Goal: Find contact information: Find contact information

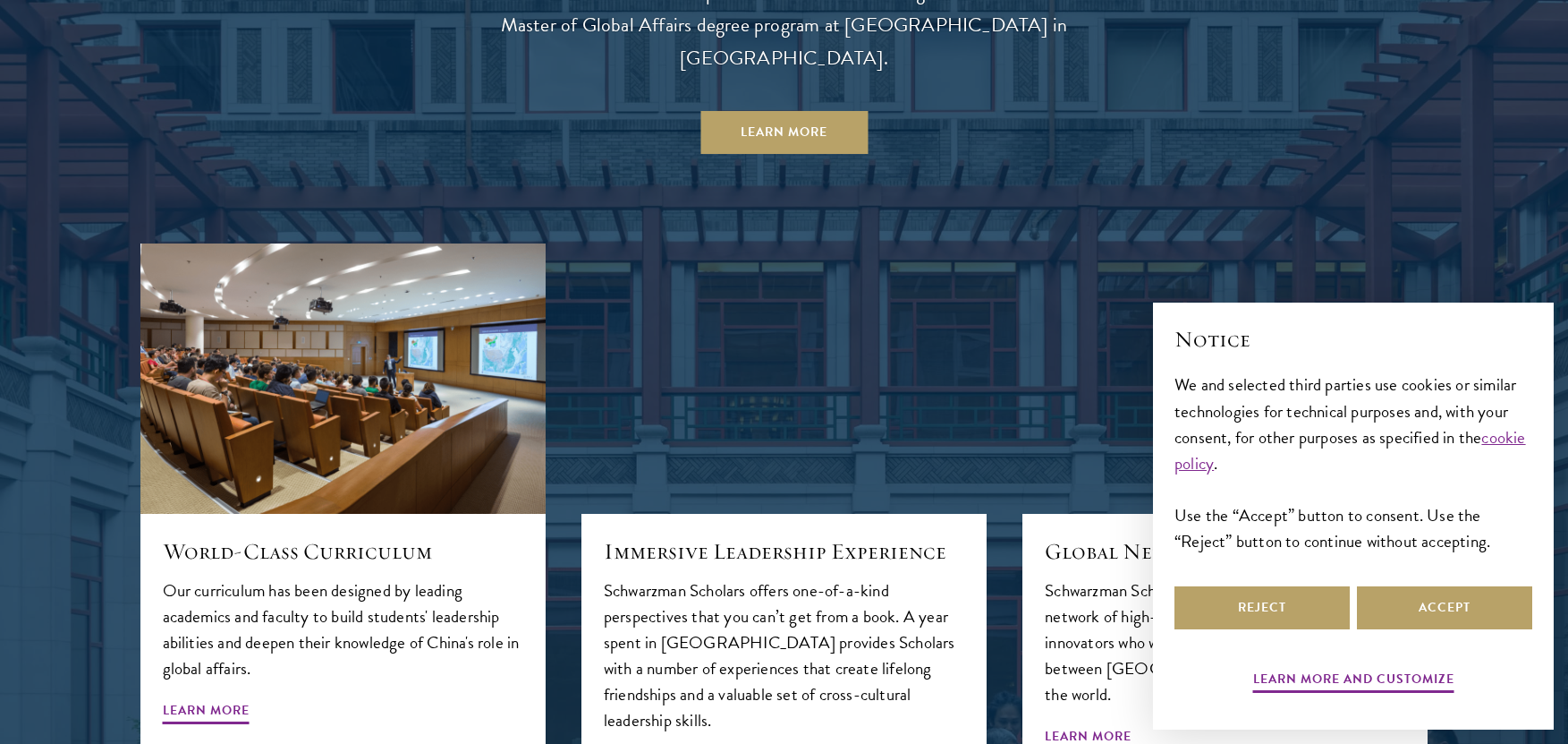
scroll to position [1790, 0]
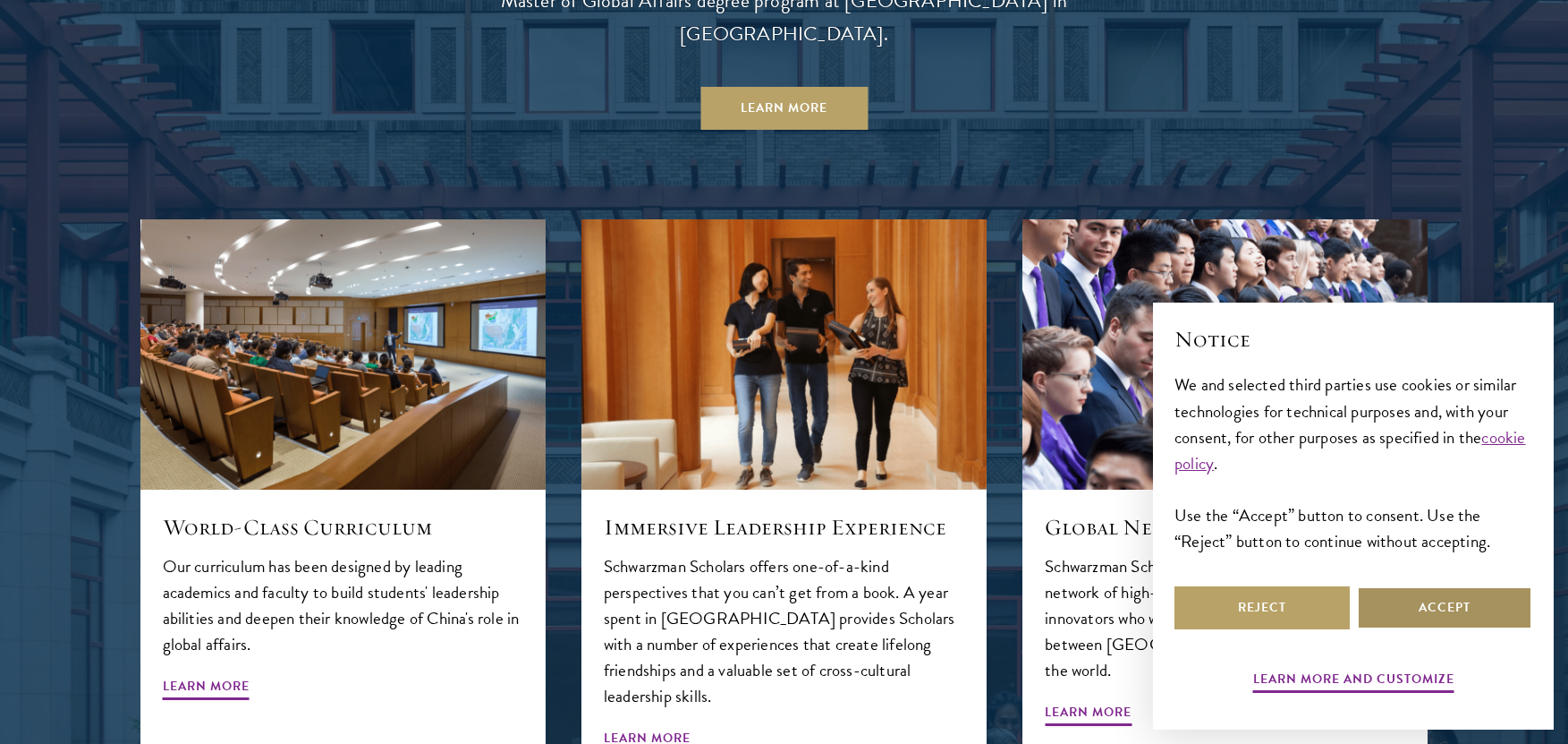
click at [1411, 597] on button "Accept" at bounding box center [1444, 607] width 175 height 43
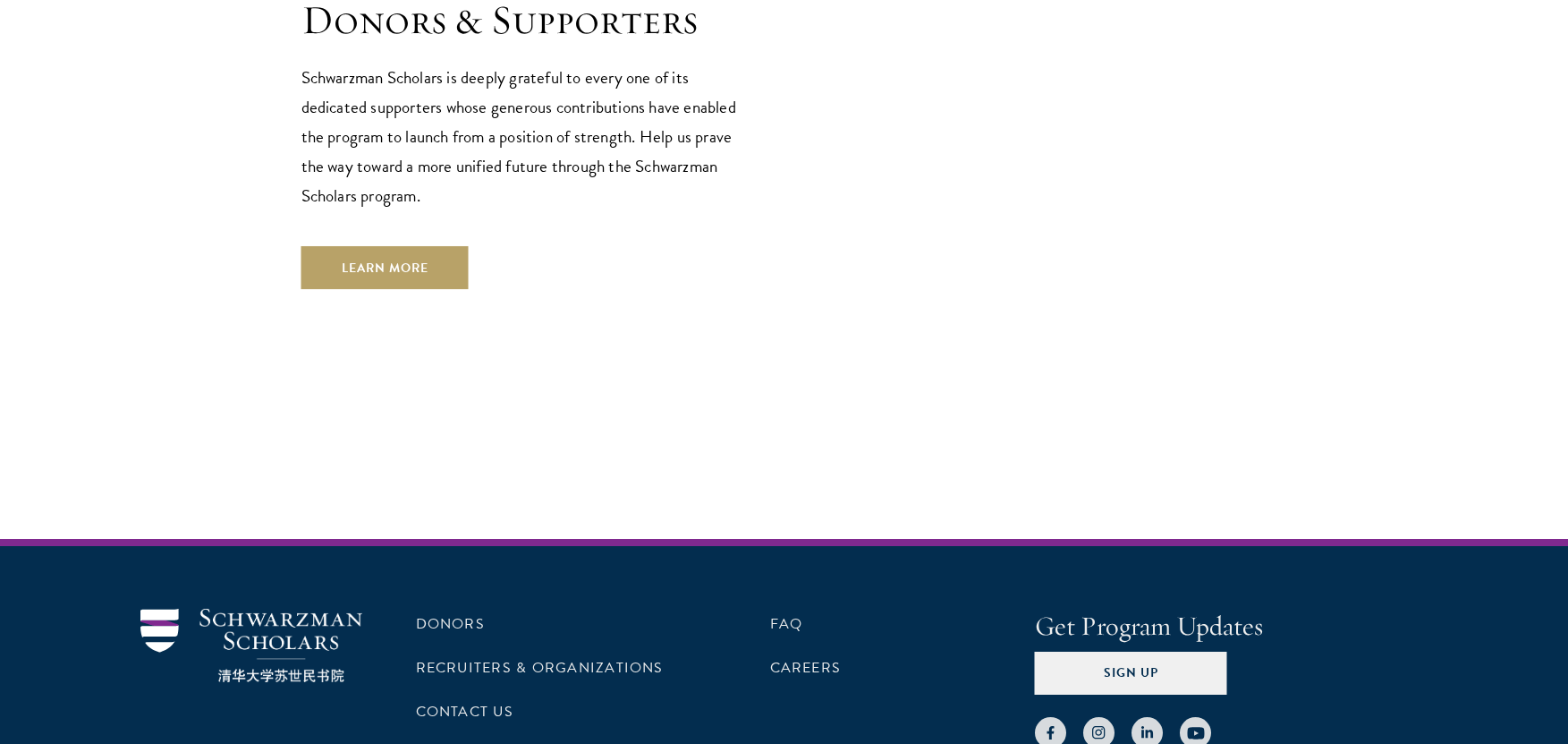
scroll to position [5183, 0]
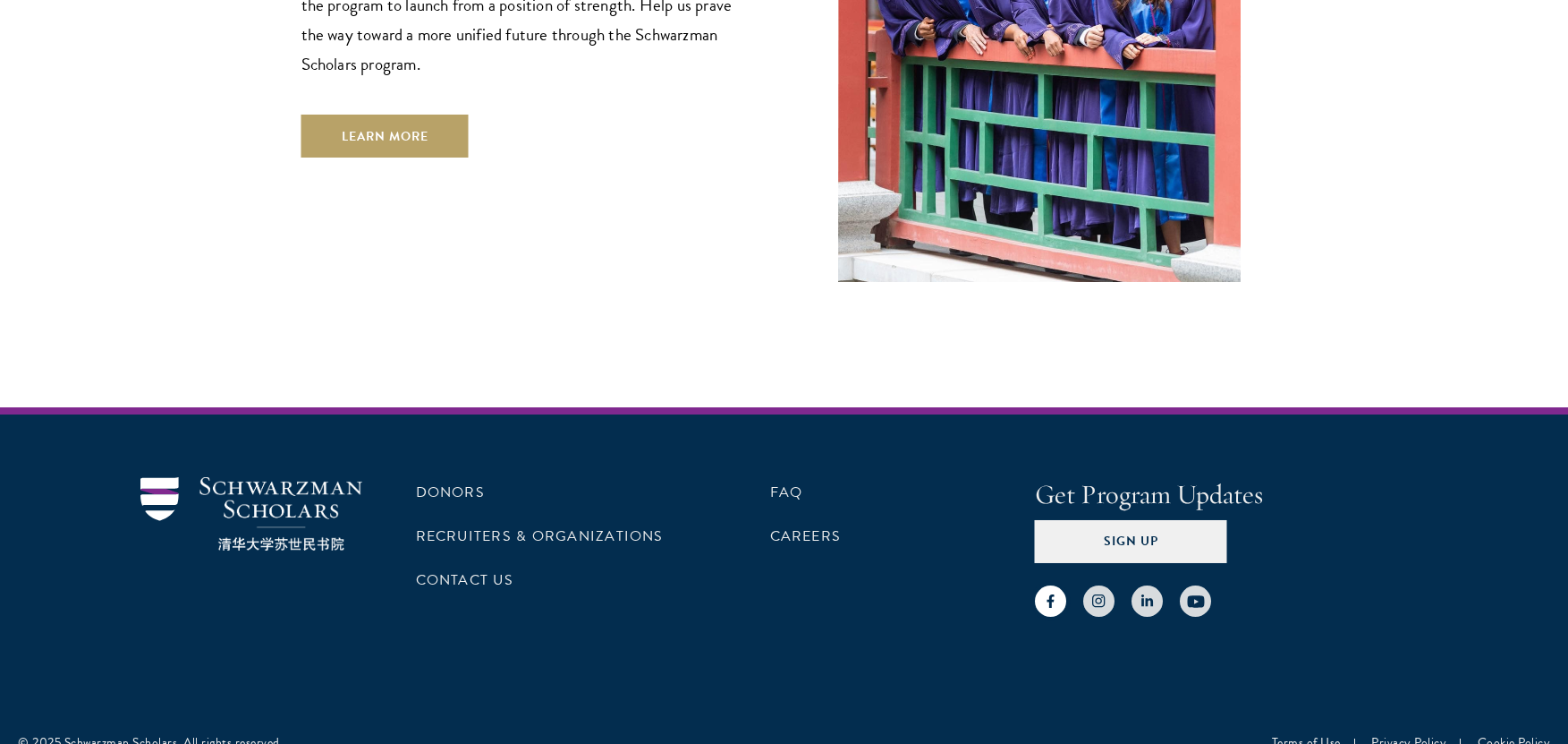
click at [1061, 585] on link at bounding box center [1050, 600] width 31 height 31
click at [472, 569] on link "Contact Us" at bounding box center [464, 579] width 98 height 22
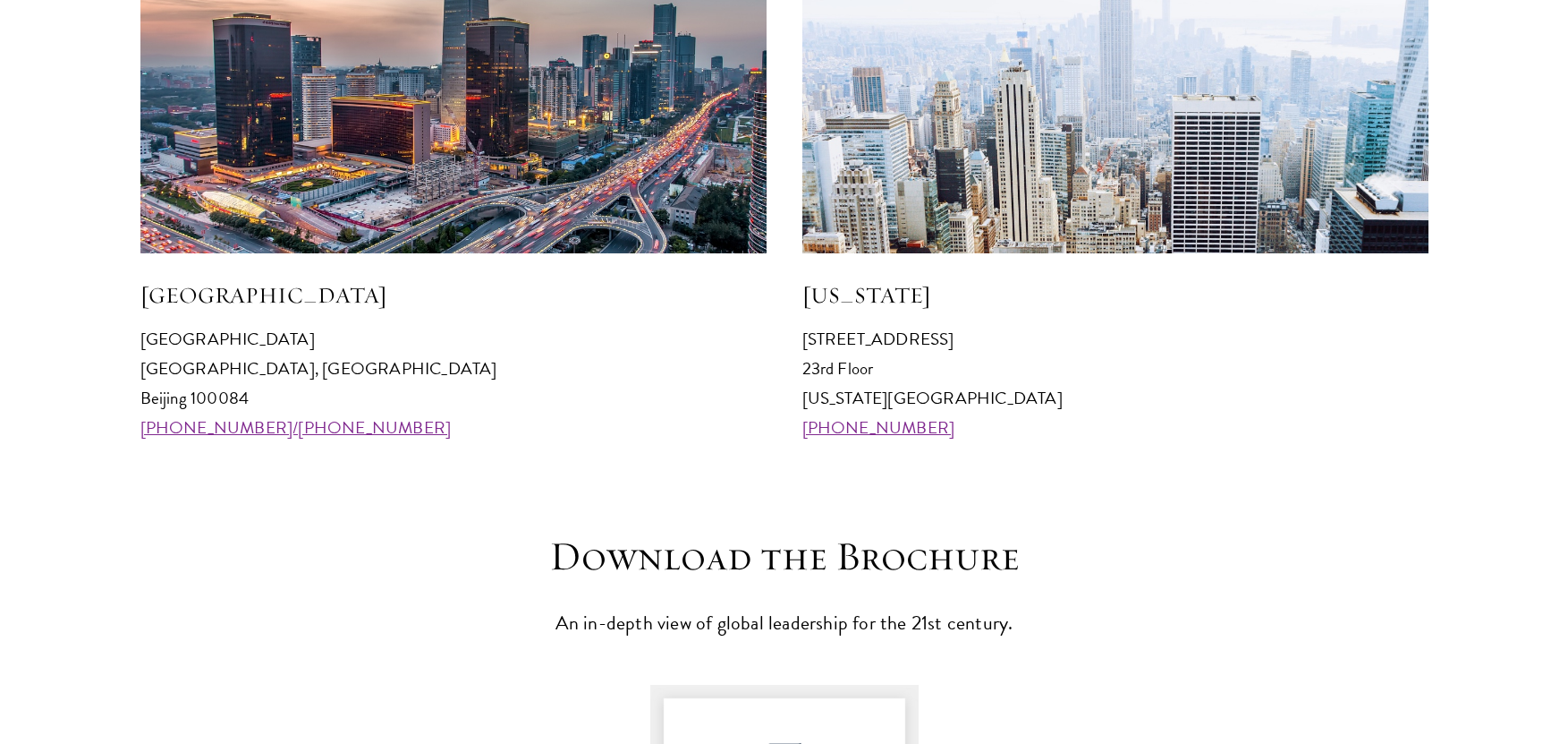
scroll to position [1879, 0]
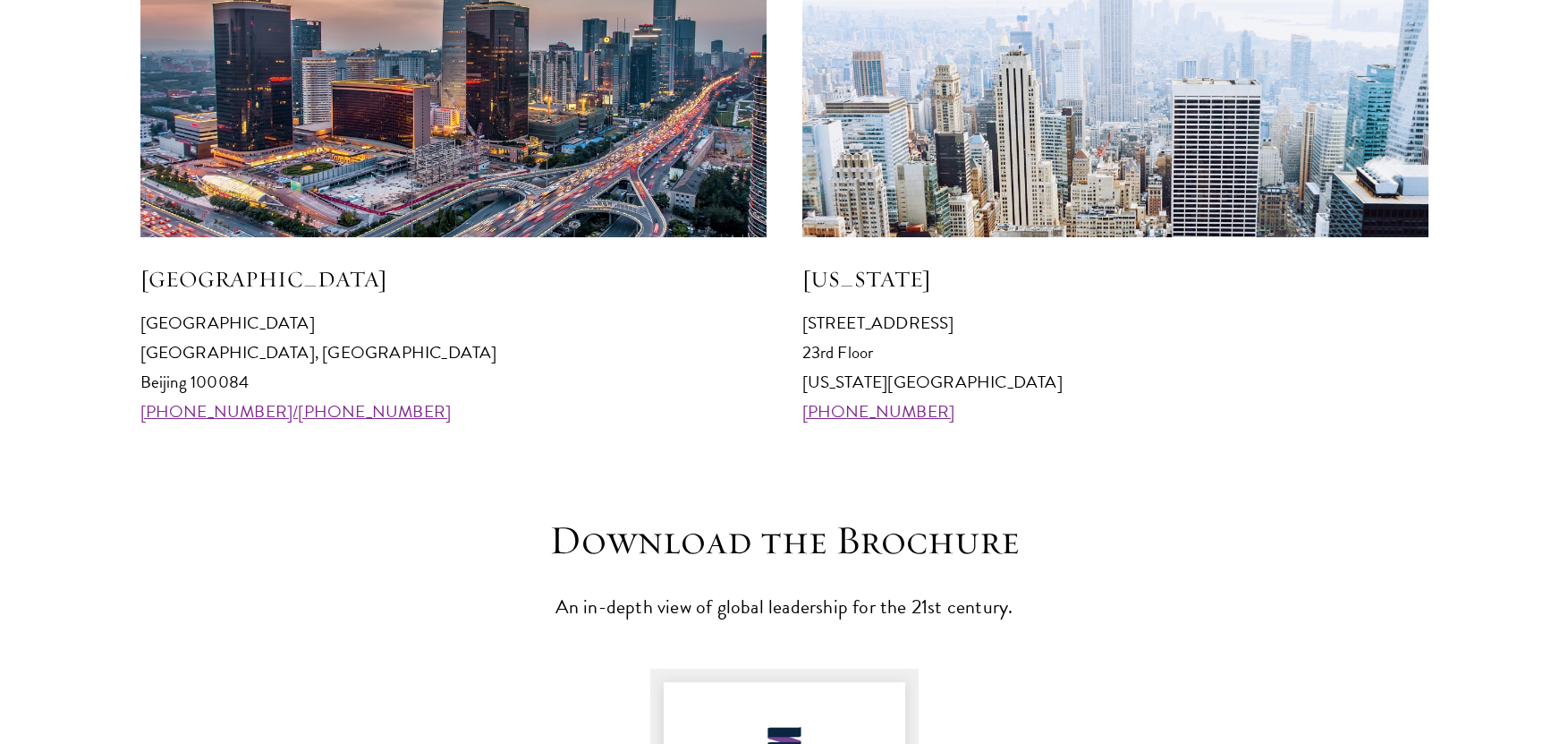
drag, startPoint x: 950, startPoint y: 414, endPoint x: 796, endPoint y: 414, distance: 154.0
click at [796, 414] on div "Beijing Schwarzman College Tsinghua University, Haidian District Beijing 100084…" at bounding box center [784, 151] width 1287 height 550
copy link "+1 212 314 8740"
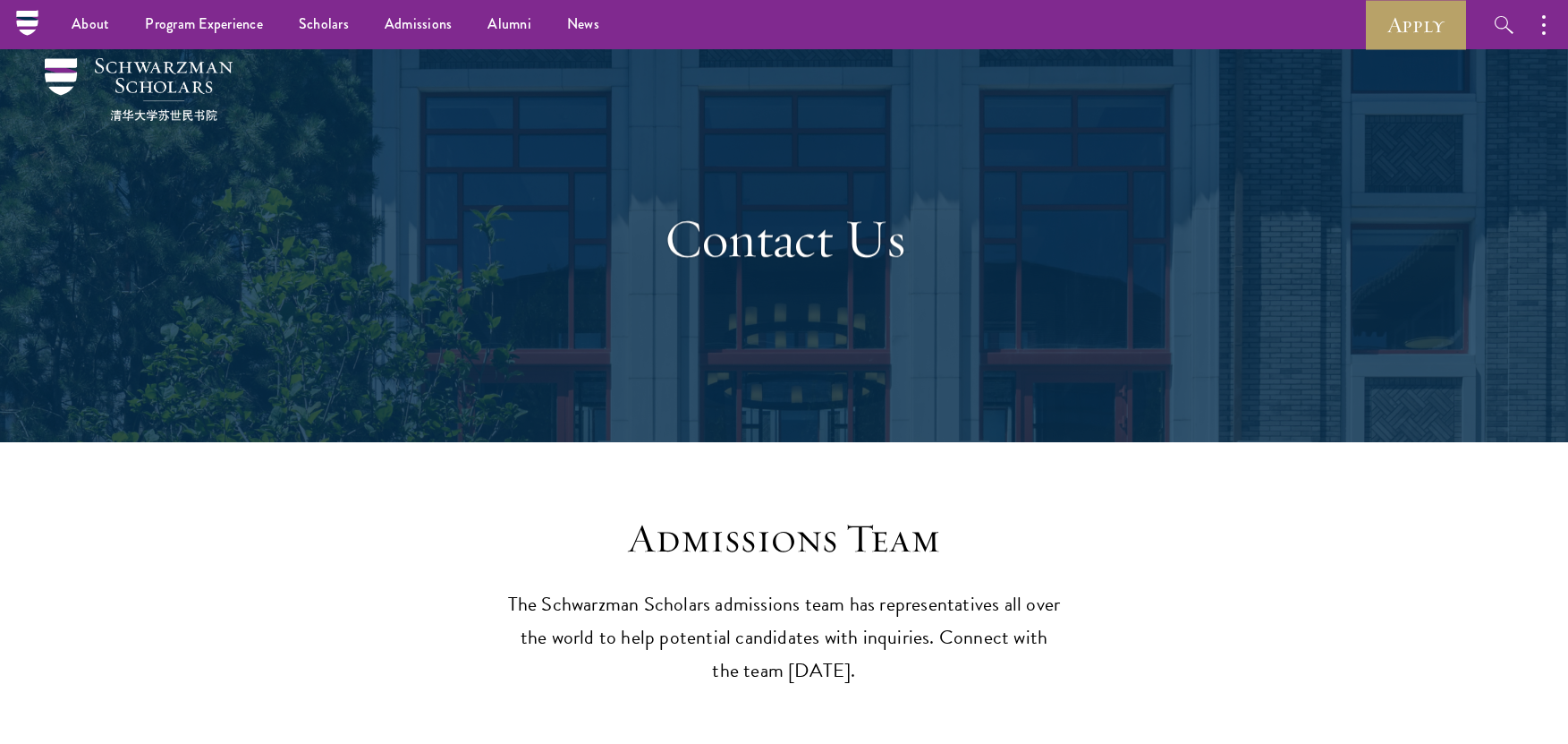
scroll to position [0, 0]
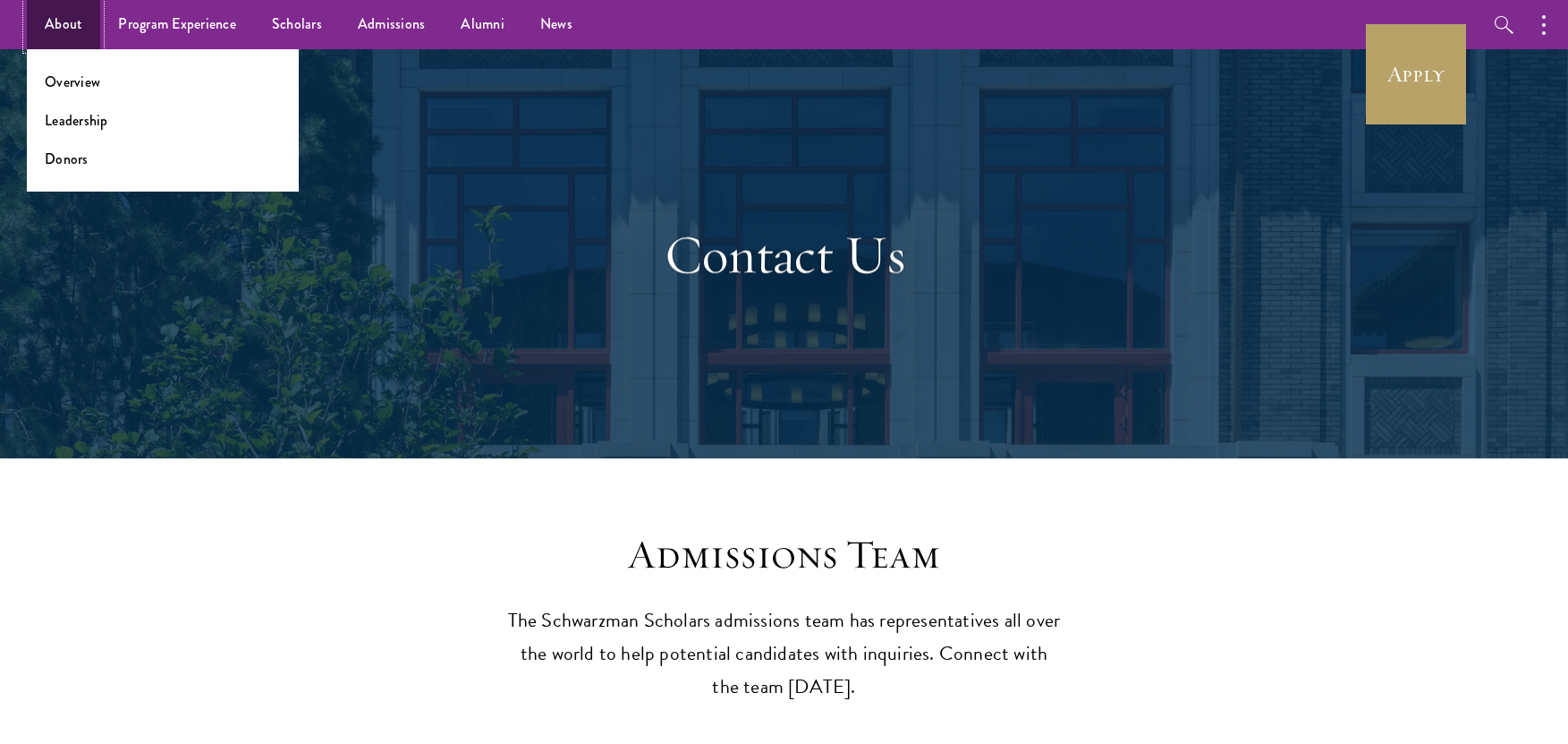
click at [56, 21] on link "About" at bounding box center [63, 25] width 73 height 49
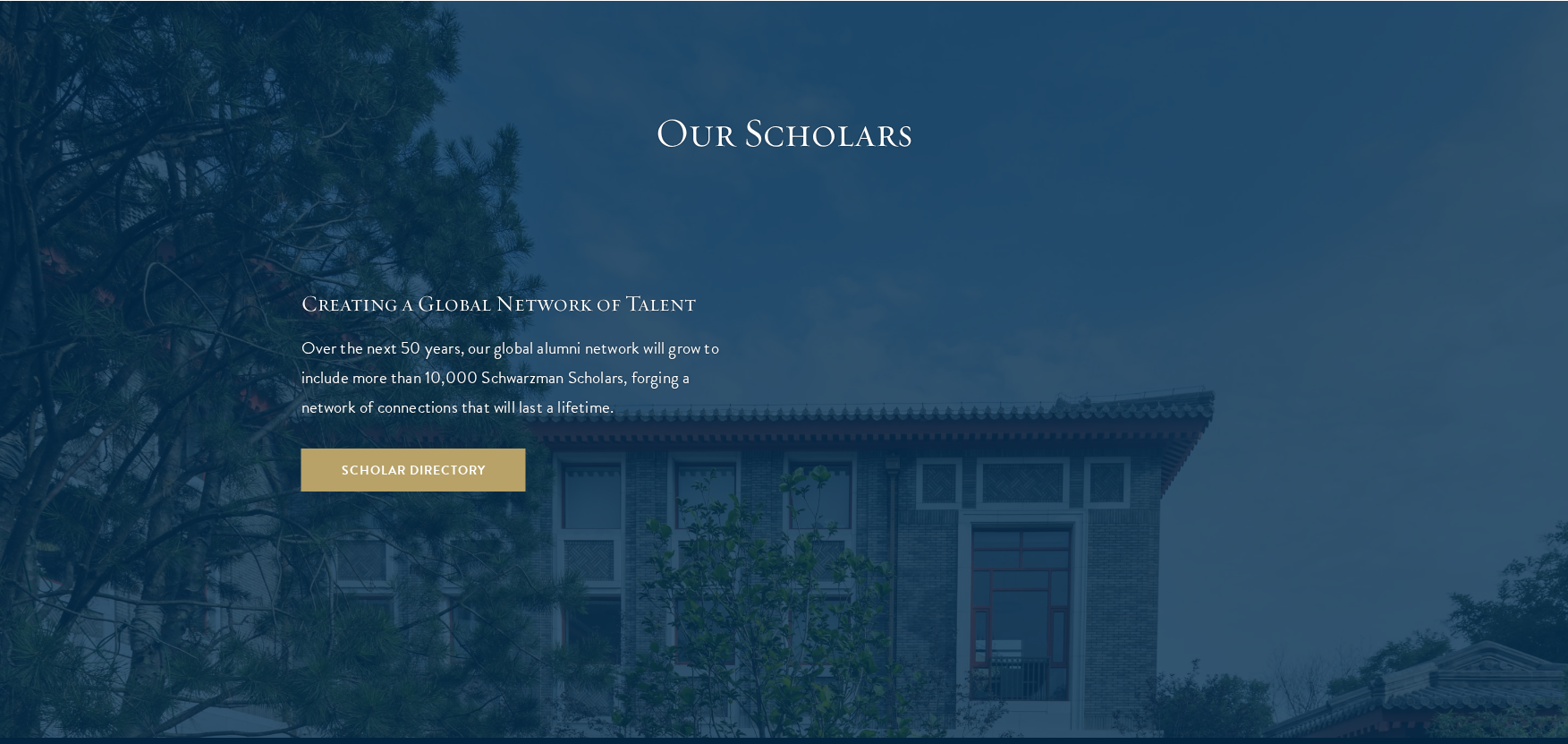
scroll to position [3132, 0]
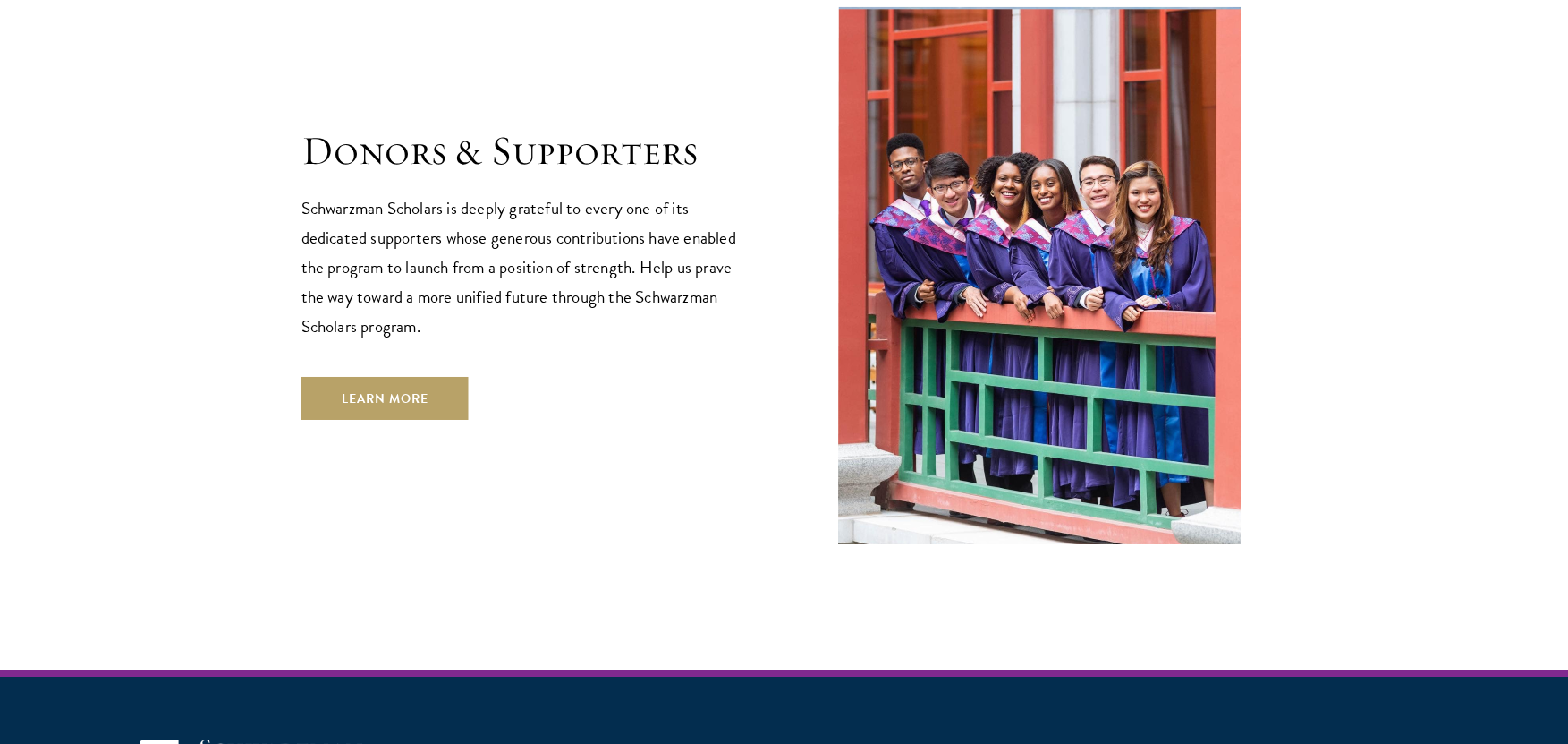
scroll to position [5183, 0]
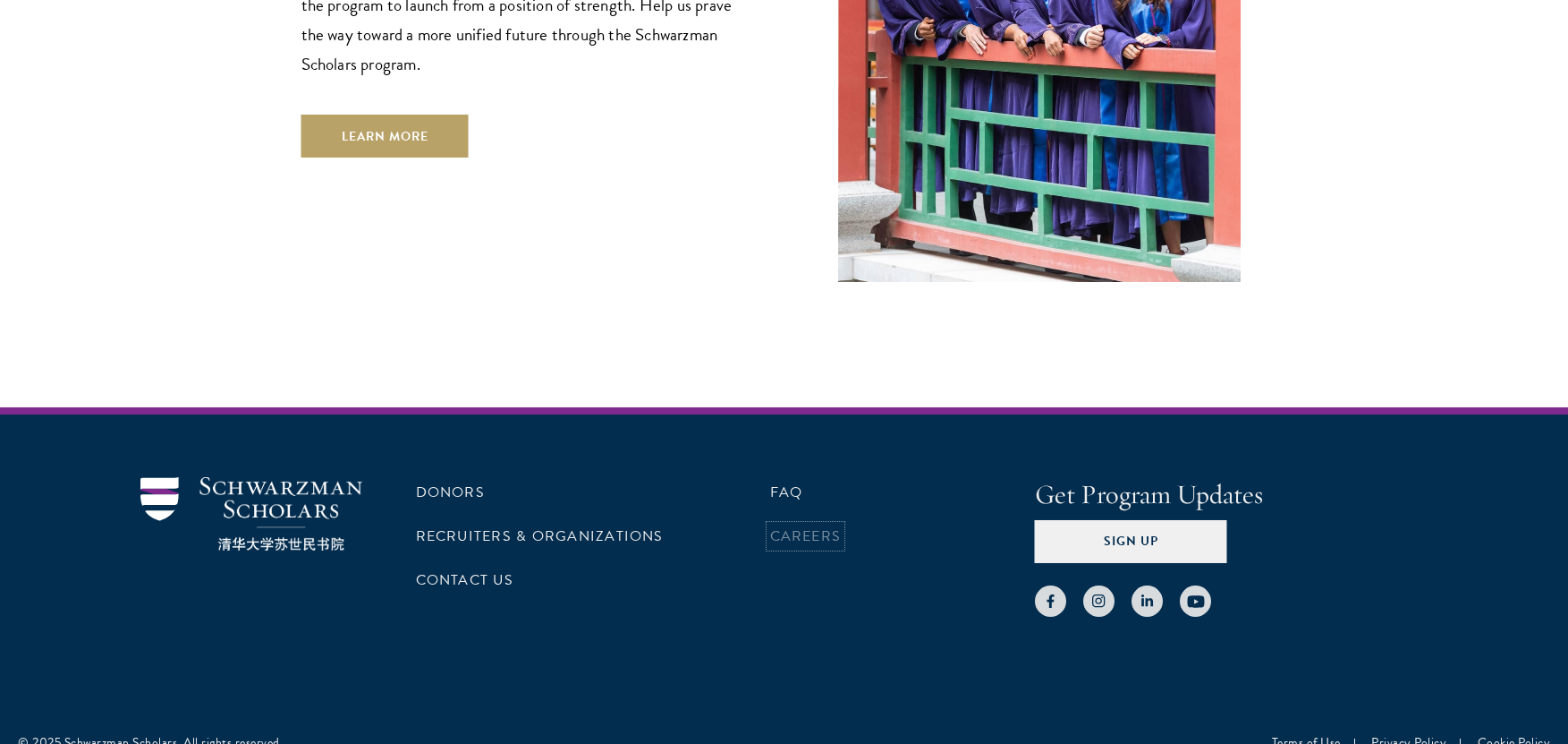
click at [825, 525] on link "Careers" at bounding box center [805, 536] width 71 height 22
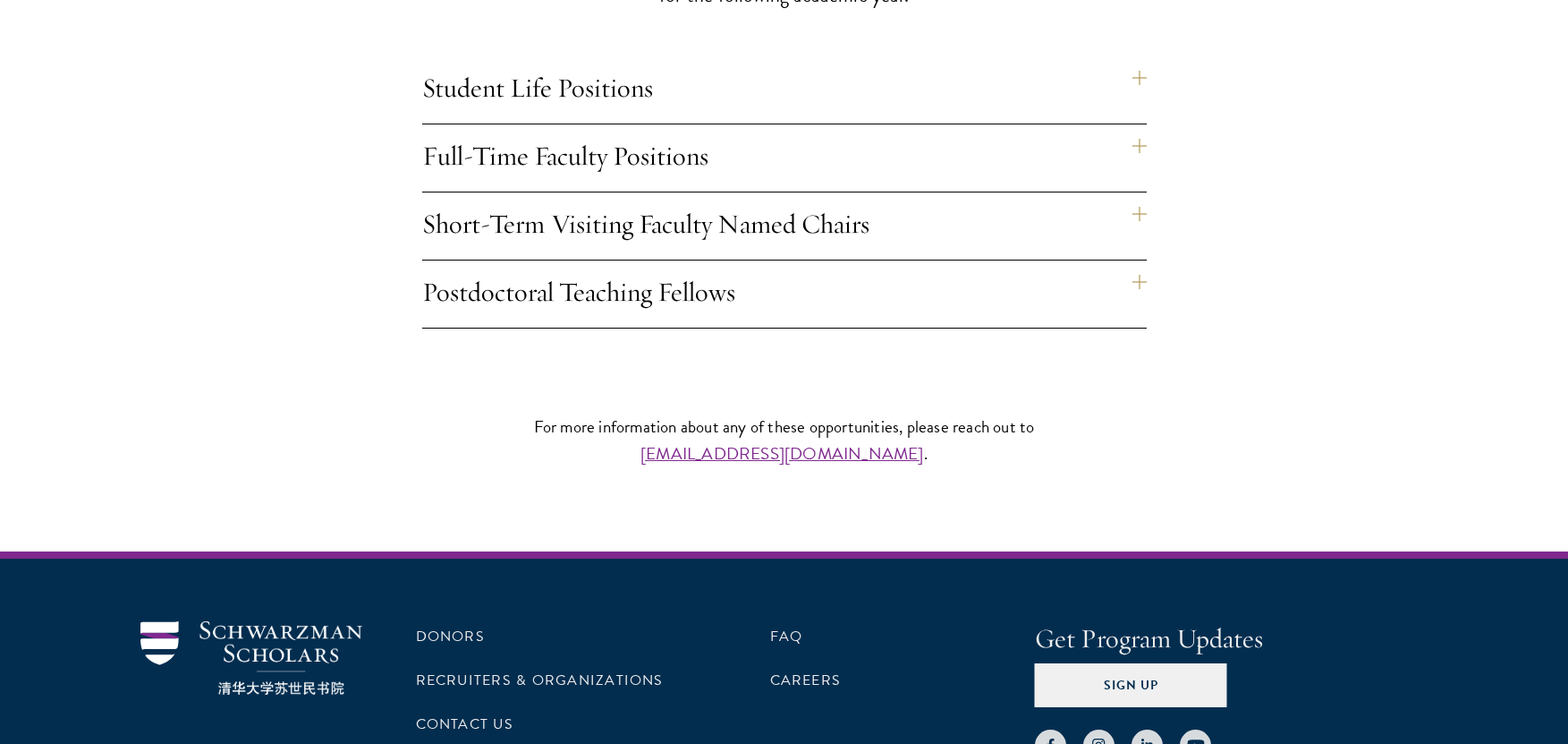
scroll to position [1611, 0]
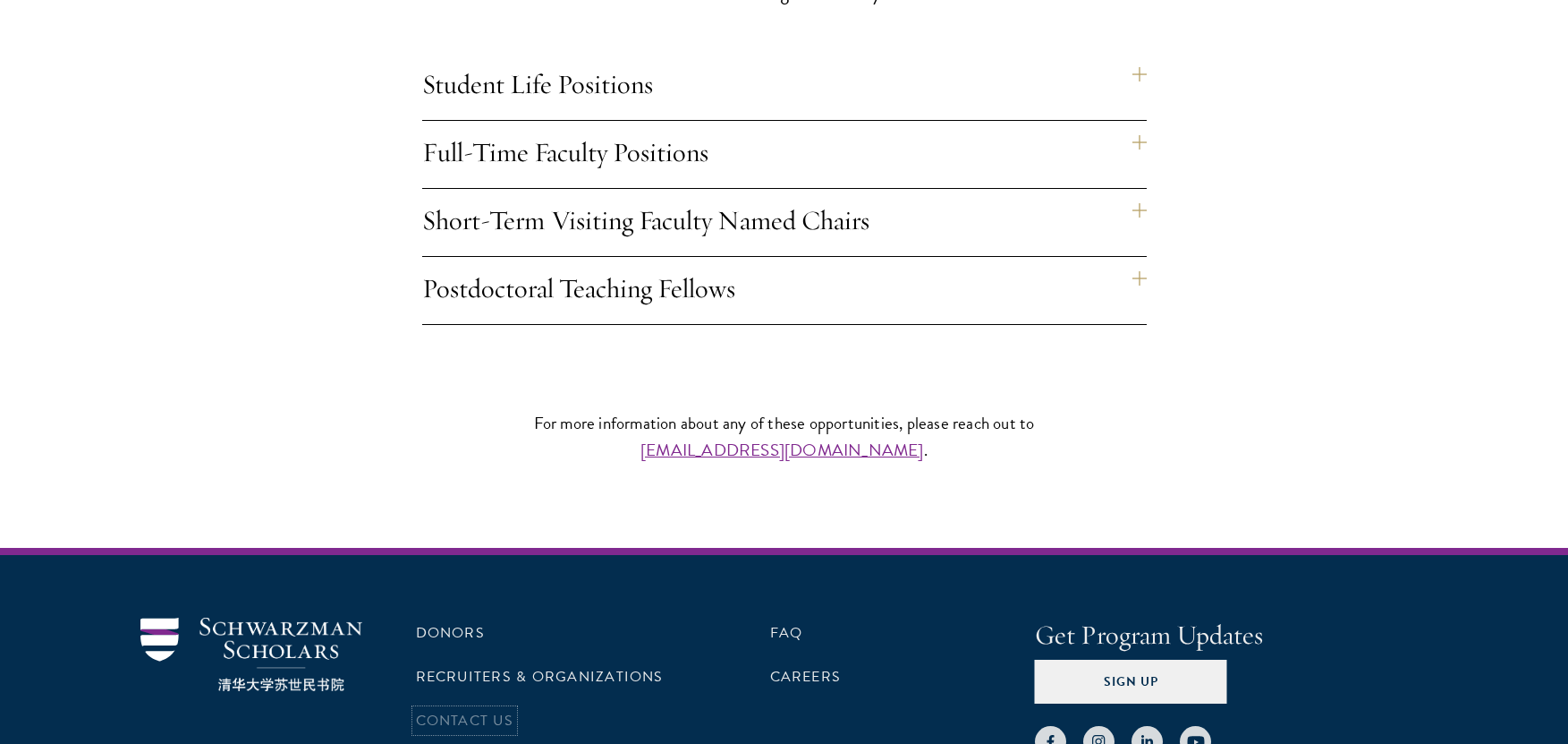
click at [472, 710] on link "Contact Us" at bounding box center [464, 720] width 98 height 22
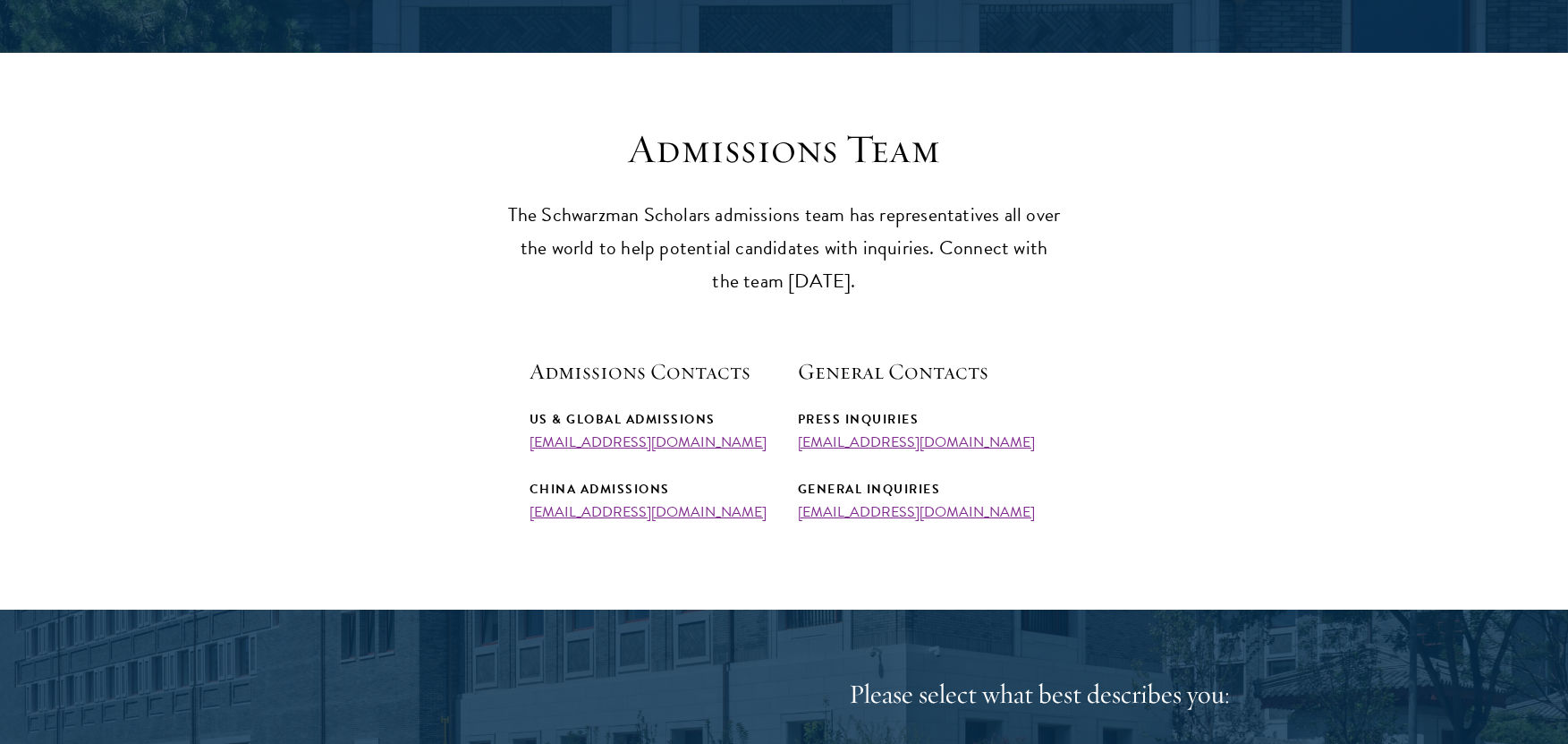
scroll to position [447, 0]
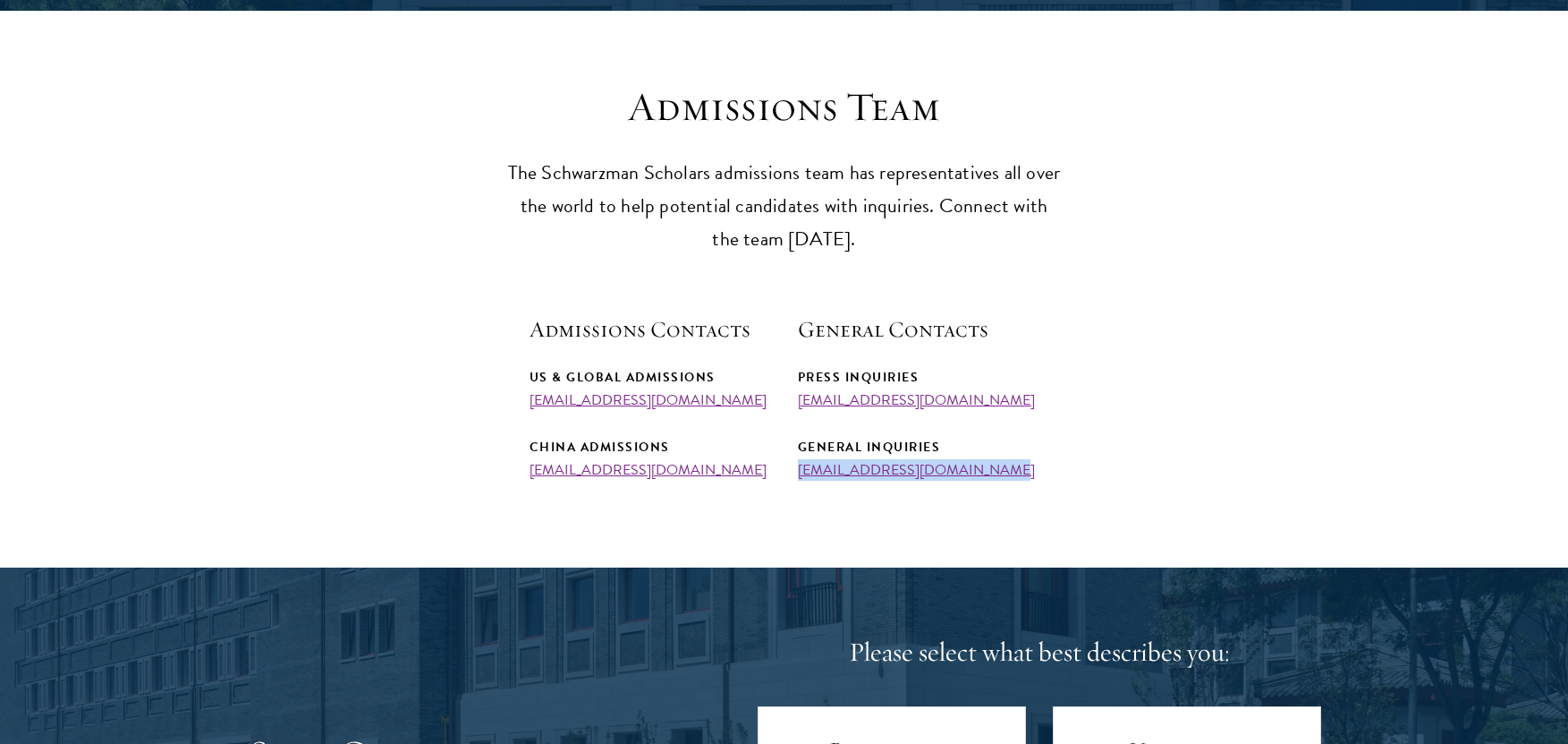
drag, startPoint x: 991, startPoint y: 476, endPoint x: 788, endPoint y: 470, distance: 203.1
click at [788, 470] on div "Admissions Contacts US & Global Admissions [EMAIL_ADDRESS][DOMAIN_NAME] China A…" at bounding box center [784, 396] width 510 height 164
copy link "[EMAIL_ADDRESS][DOMAIN_NAME]"
click at [1174, 436] on section "Admissions Team The Schwarzman Scholars admissions team has representatives all…" at bounding box center [784, 281] width 1568 height 396
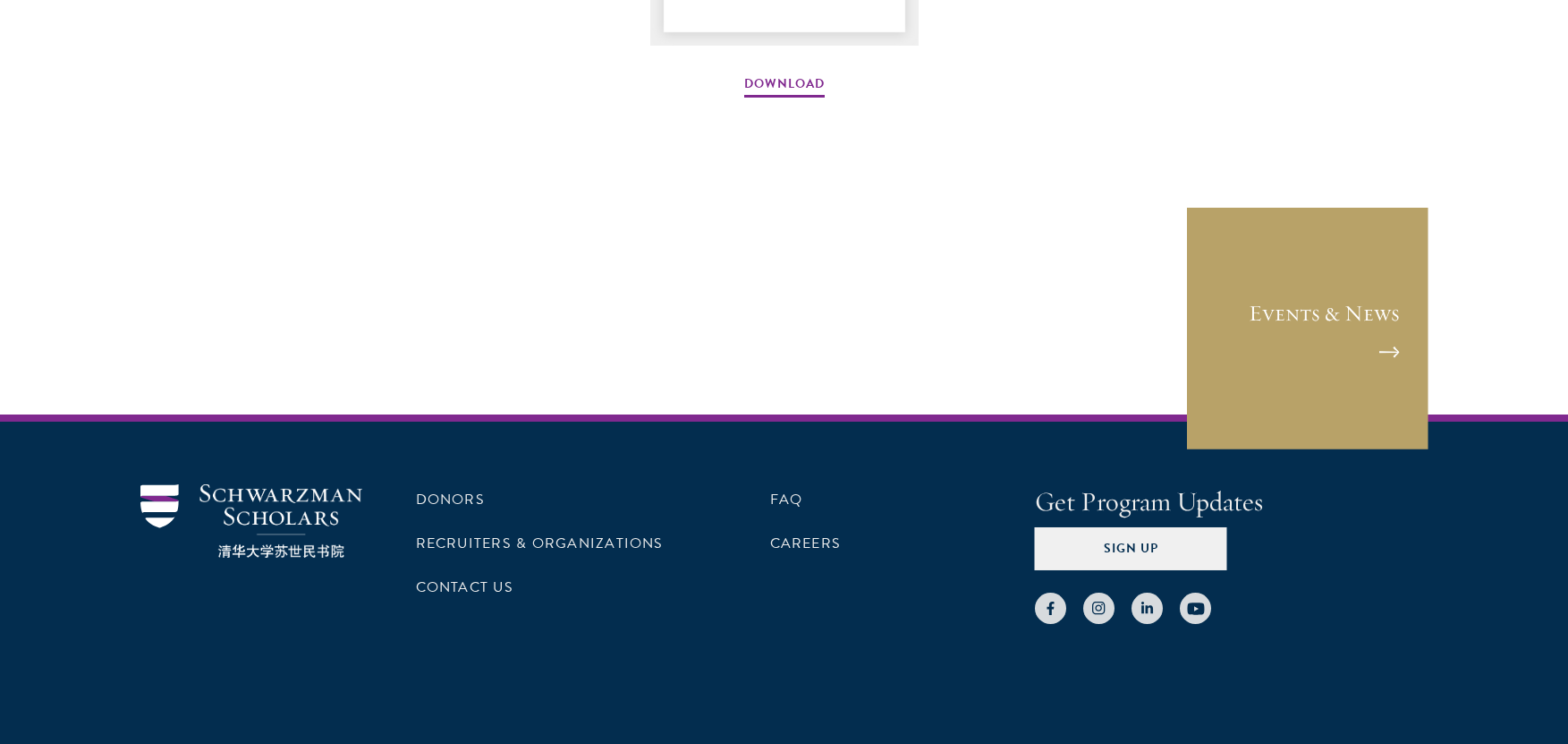
scroll to position [2864, 0]
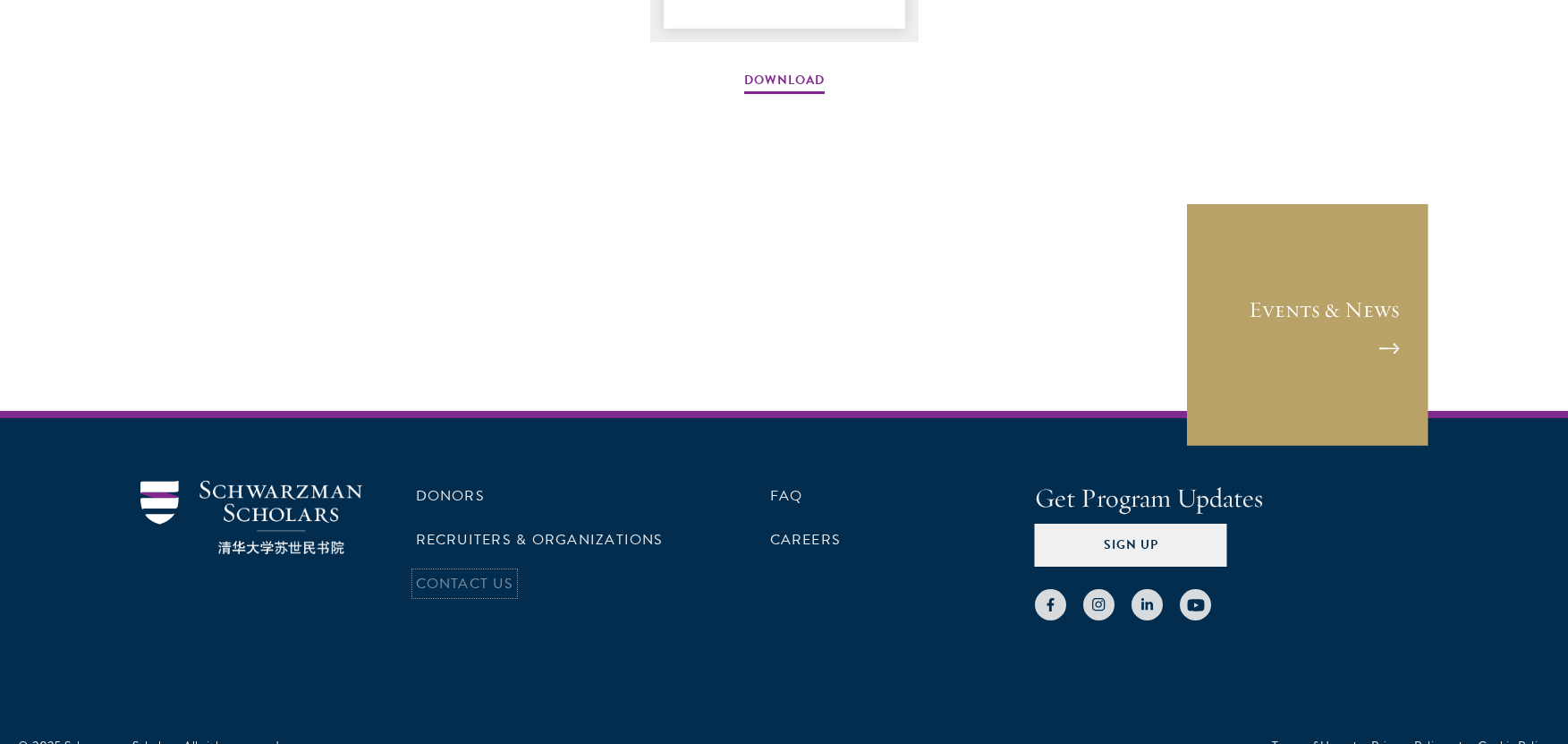
click at [454, 582] on link "Contact Us" at bounding box center [464, 583] width 98 height 22
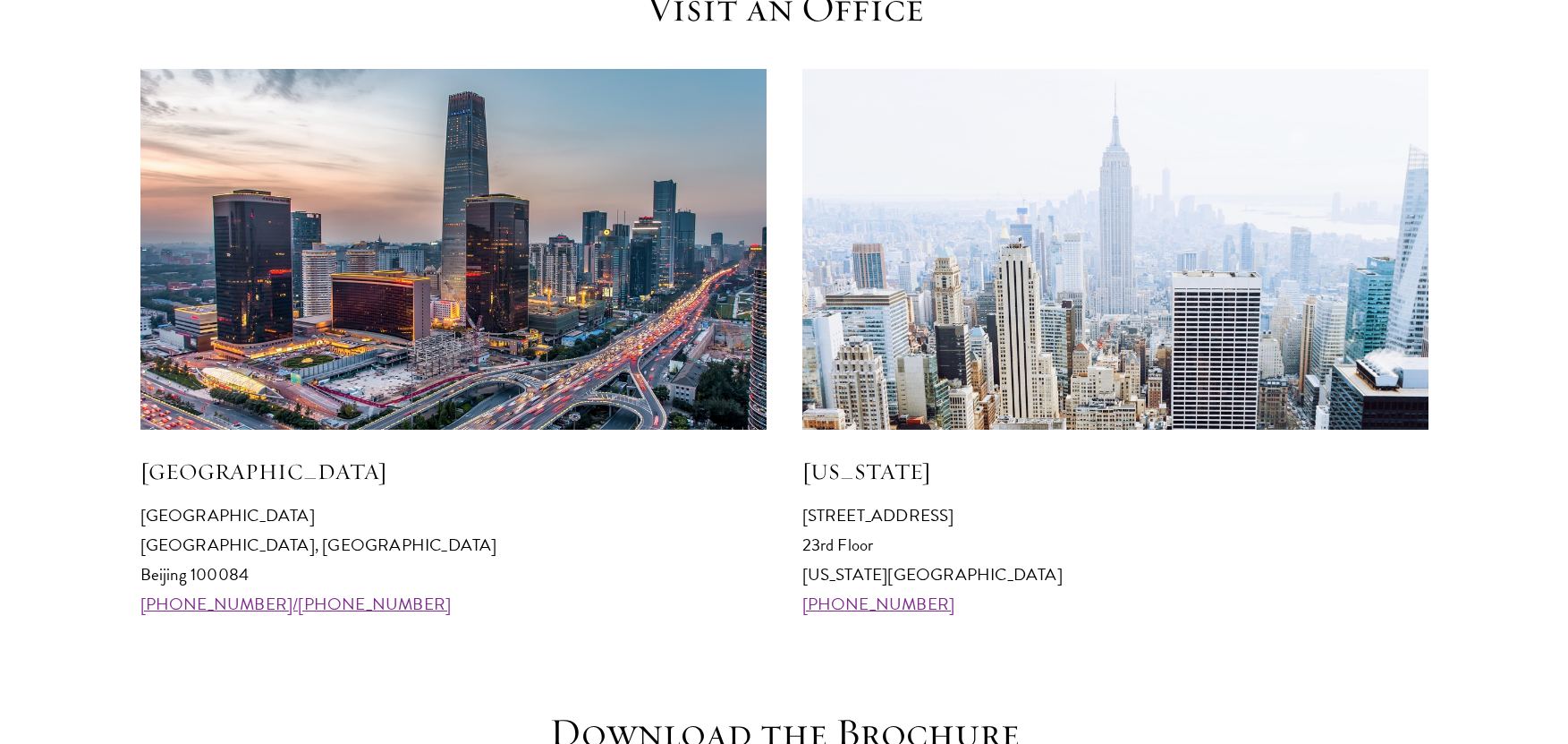
scroll to position [1790, 0]
